Goal: Navigation & Orientation: Find specific page/section

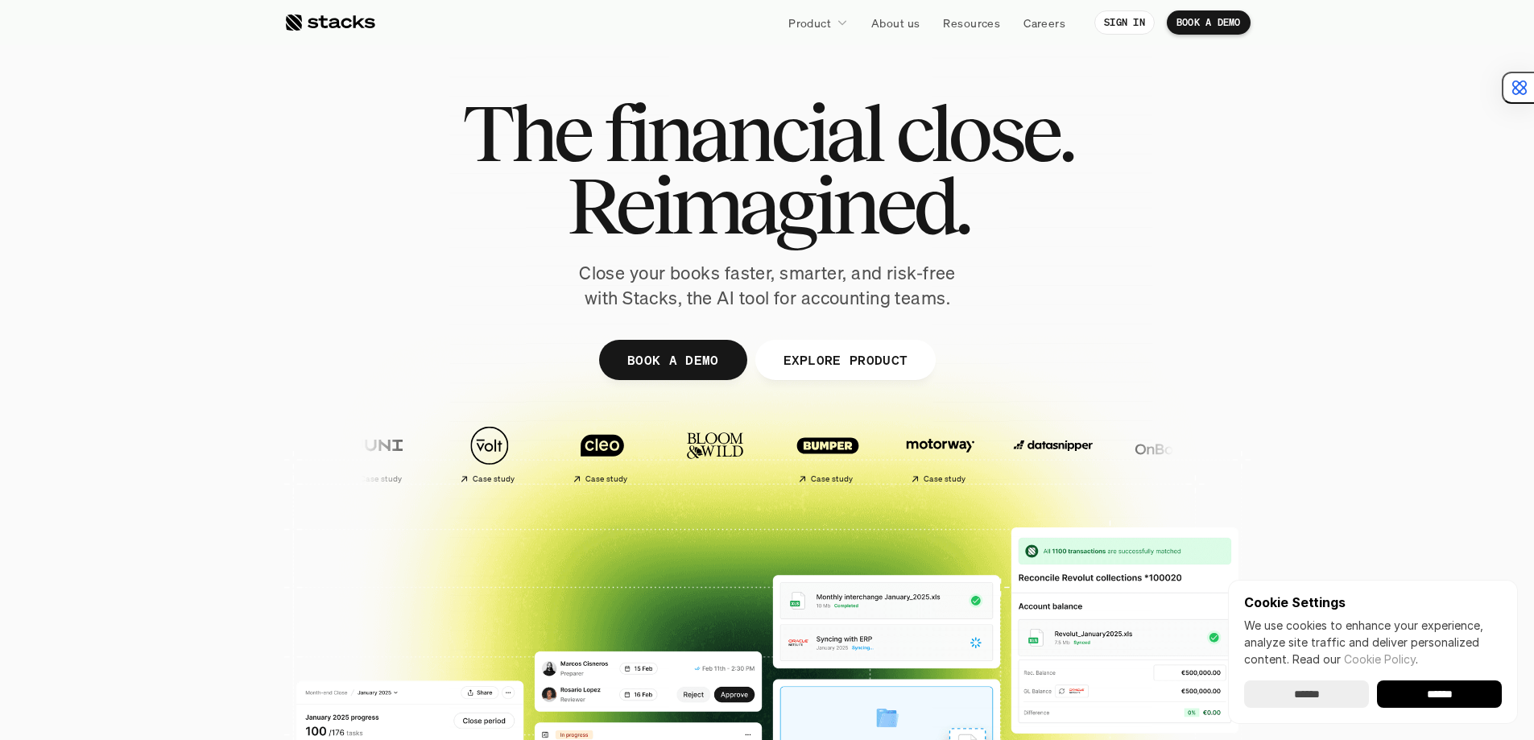
drag, startPoint x: 0, startPoint y: 0, endPoint x: 280, endPoint y: 138, distance: 312.5
click at [280, 138] on section "The financial close. Reimagined. Close your books faster, smarter, and risk-fre…" at bounding box center [767, 475] width 1534 height 950
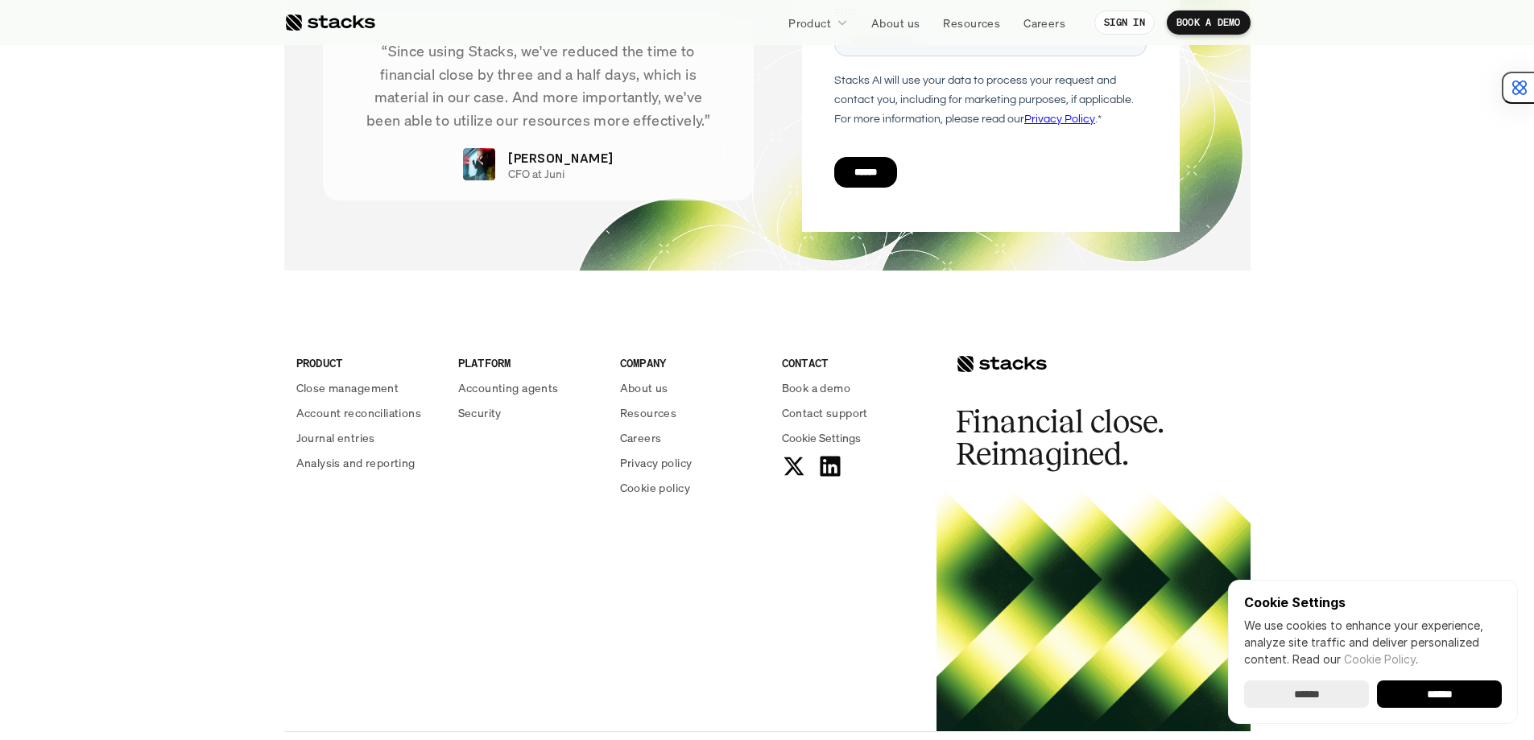
scroll to position [5771, 0]
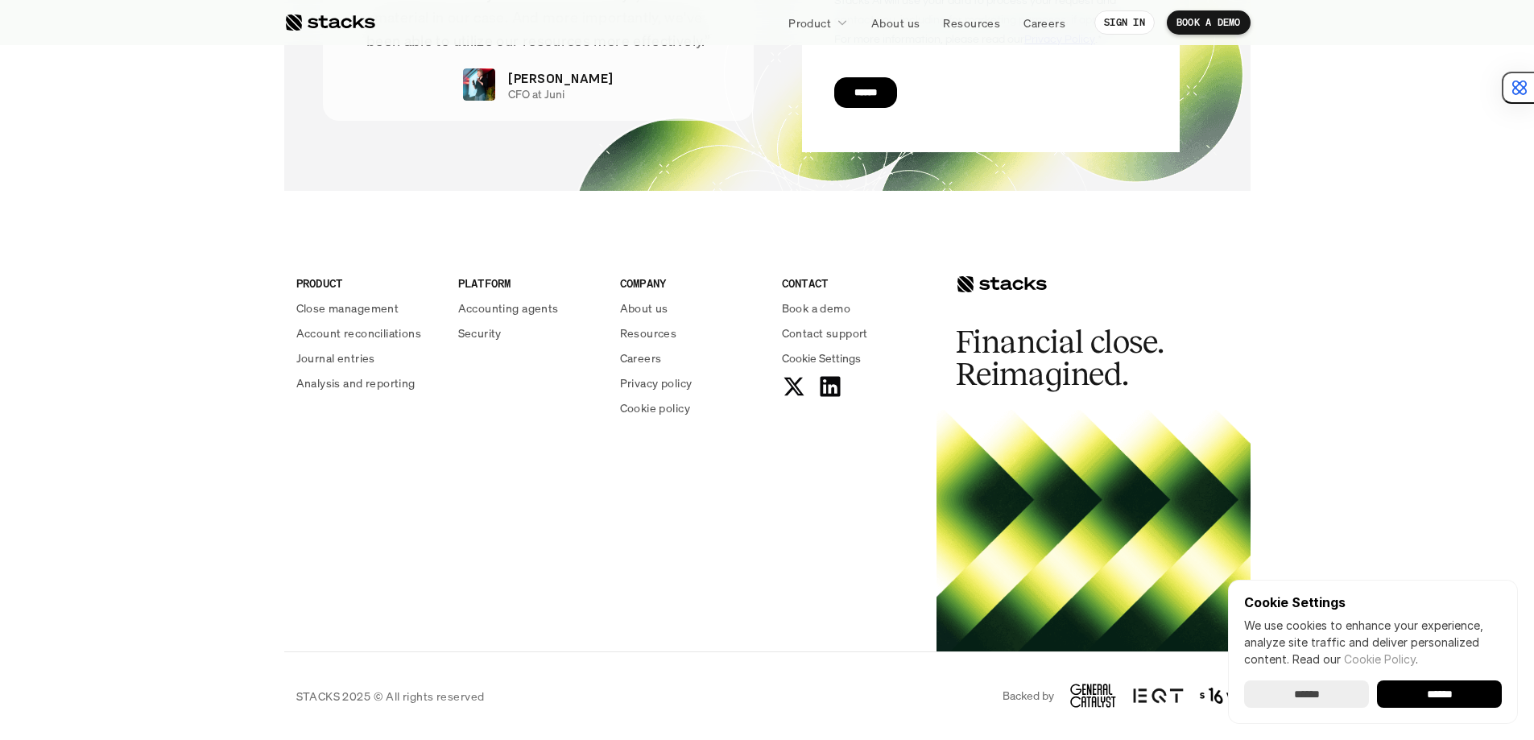
drag, startPoint x: 981, startPoint y: 279, endPoint x: 968, endPoint y: 283, distance: 13.3
click at [968, 283] on div at bounding box center [1001, 284] width 91 height 19
drag, startPoint x: 961, startPoint y: 281, endPoint x: 1051, endPoint y: 326, distance: 100.8
click at [1051, 326] on div "Financial close. Reimagined." at bounding box center [1093, 316] width 314 height 187
click at [1112, 266] on div "Financial close. Reimagined." at bounding box center [1093, 316] width 314 height 187
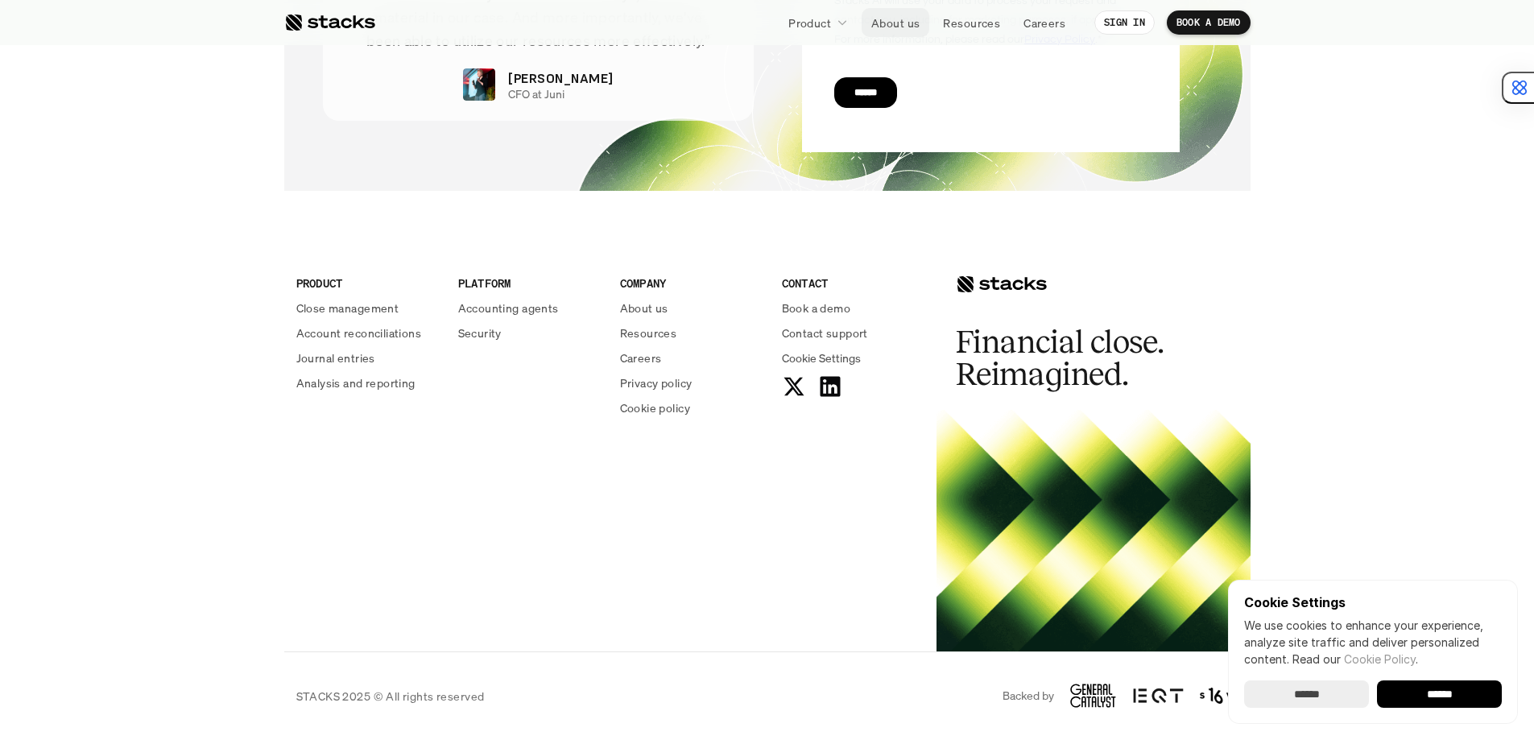
click at [913, 27] on p "About us" at bounding box center [895, 22] width 48 height 17
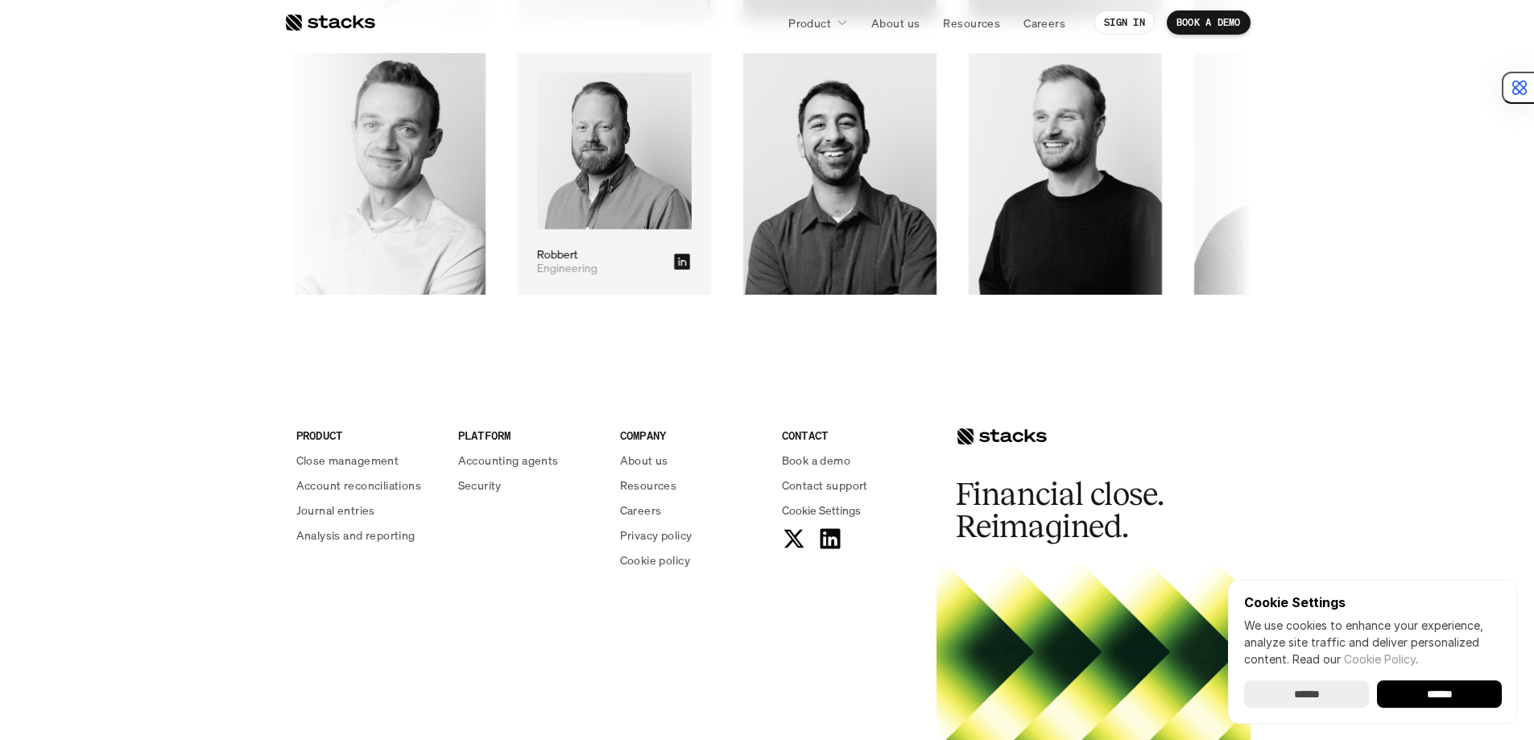
scroll to position [2771, 0]
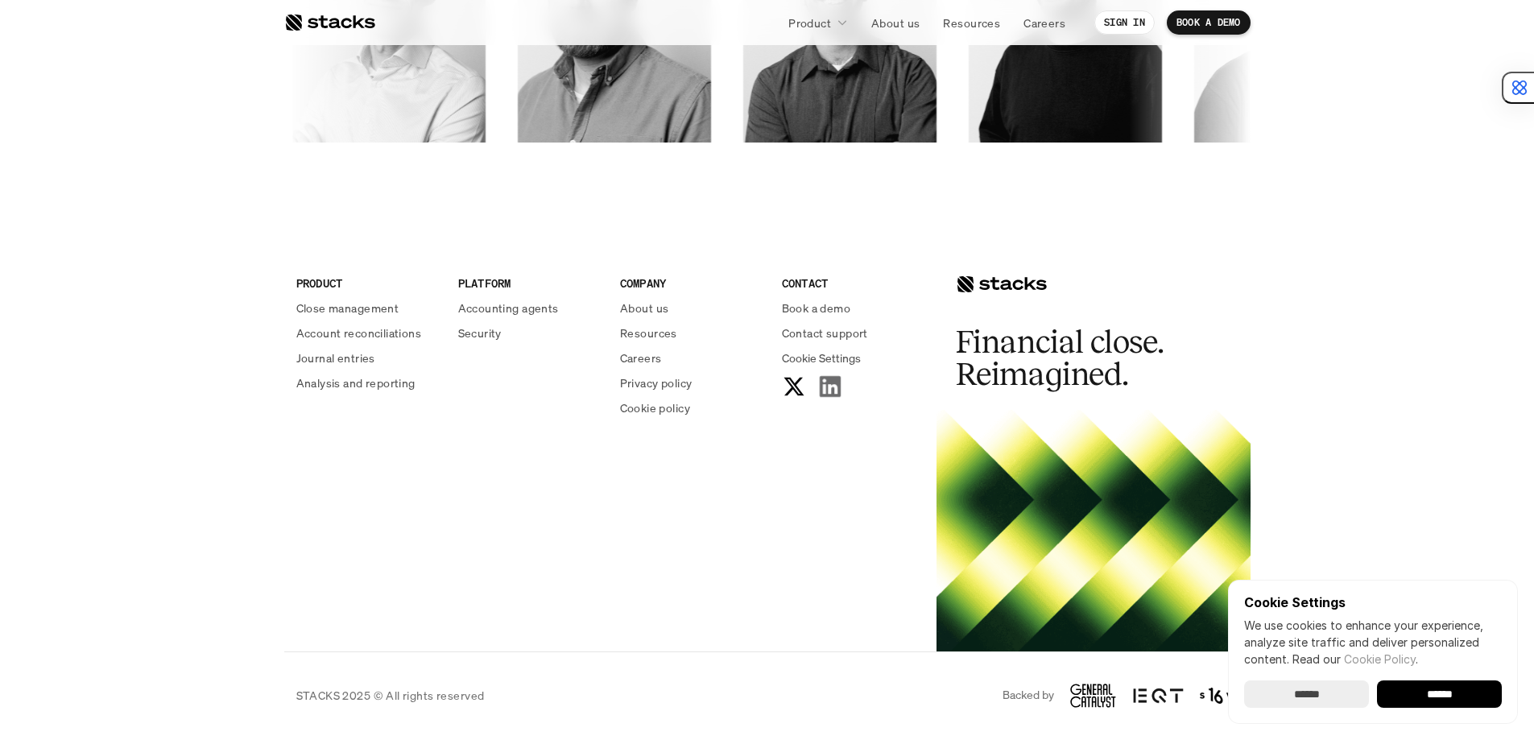
click at [825, 390] on icon at bounding box center [830, 387] width 26 height 26
